Goal: Find specific page/section: Find specific page/section

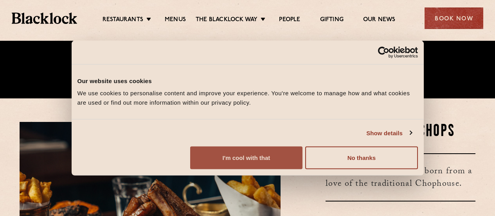
click at [302, 166] on button "I'm cool with that" at bounding box center [246, 157] width 112 height 23
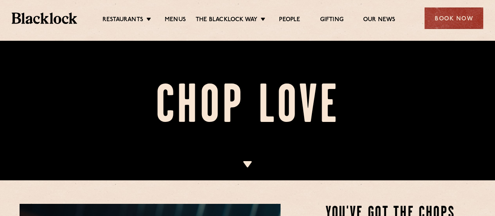
scroll to position [78, 0]
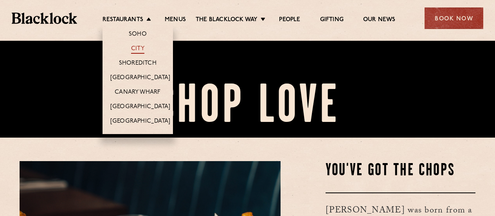
click at [138, 47] on link "City" at bounding box center [137, 49] width 13 height 9
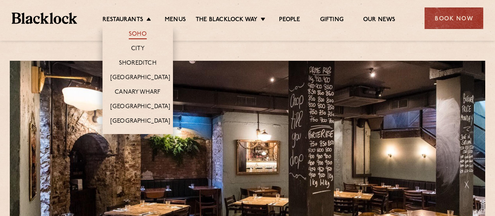
click at [135, 32] on link "Soho" at bounding box center [138, 35] width 18 height 9
